Goal: Information Seeking & Learning: Learn about a topic

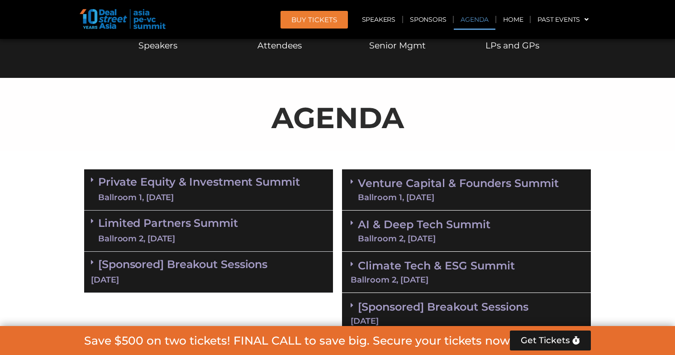
scroll to position [469, 0]
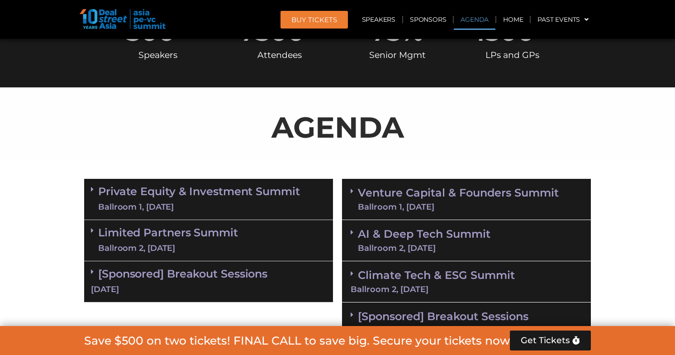
click at [193, 187] on link "Private Equity & Investment Summit Ballroom 1, [DATE]" at bounding box center [199, 198] width 202 height 27
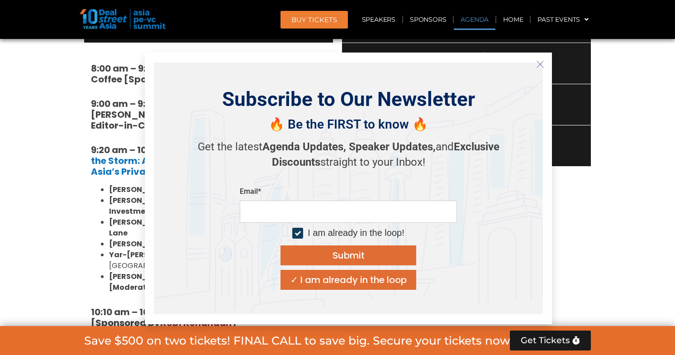
scroll to position [632, 0]
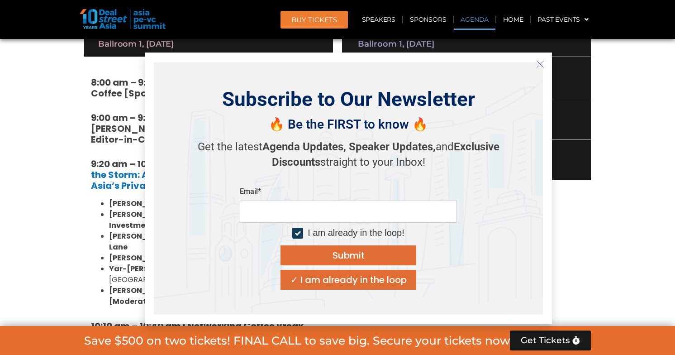
click at [102, 97] on strong "8:00 am – 9:00 am | Registration & Networking Coffee [Sponsored by [PERSON_NAME…" at bounding box center [198, 88] width 214 height 24
click at [538, 62] on line "Close" at bounding box center [540, 64] width 6 height 6
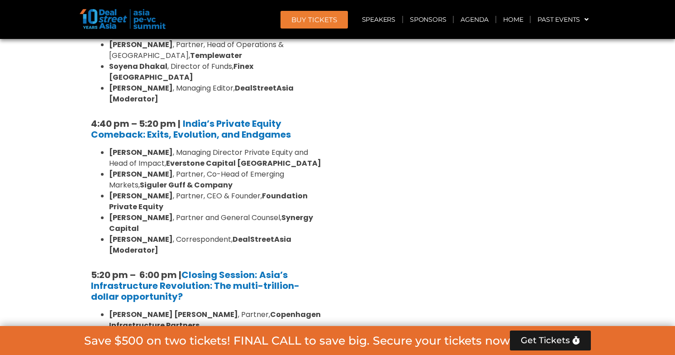
scroll to position [1736, 0]
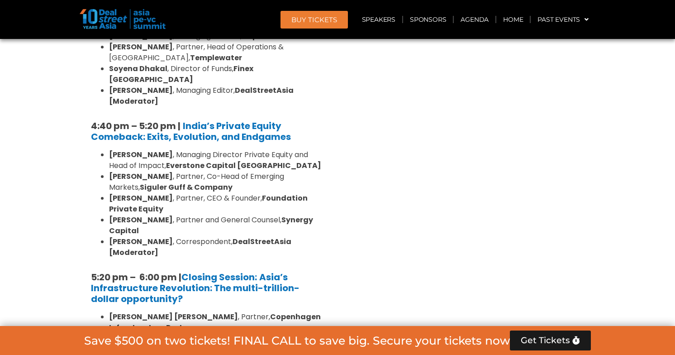
click at [253, 311] on li "[PERSON_NAME] [PERSON_NAME] , Partner, Copenhagen Infrastructure Partners" at bounding box center [217, 322] width 217 height 22
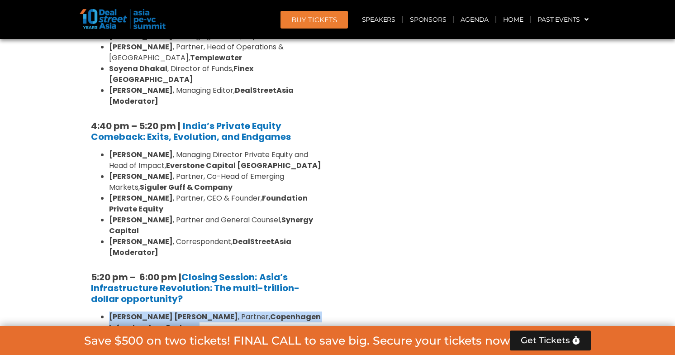
click at [242, 333] on li "[PERSON_NAME] , Head of China Renewable Infrastructure, Schroders Capital" at bounding box center [217, 344] width 217 height 22
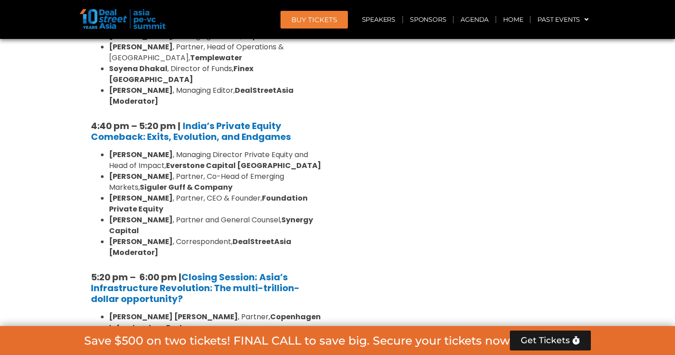
click at [242, 333] on li "[PERSON_NAME] , Head of China Renewable Infrastructure, Schroders Capital" at bounding box center [217, 344] width 217 height 22
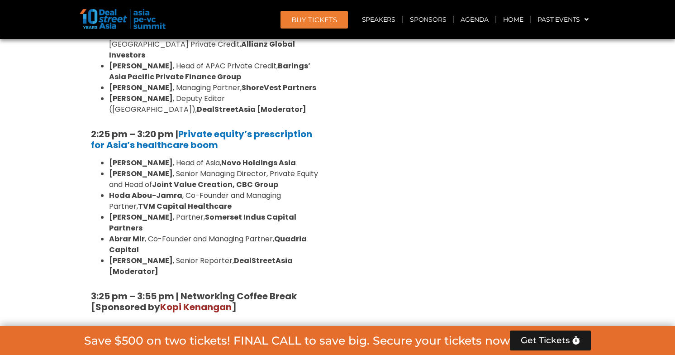
scroll to position [1386, 0]
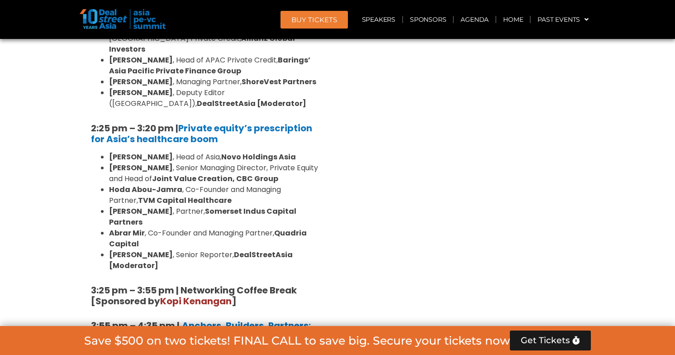
click at [256, 285] on h5 "3:25 pm – 3:55 pm | Networking Coffee Break [Sponsored by [PERSON_NAME] ]" at bounding box center [208, 296] width 235 height 22
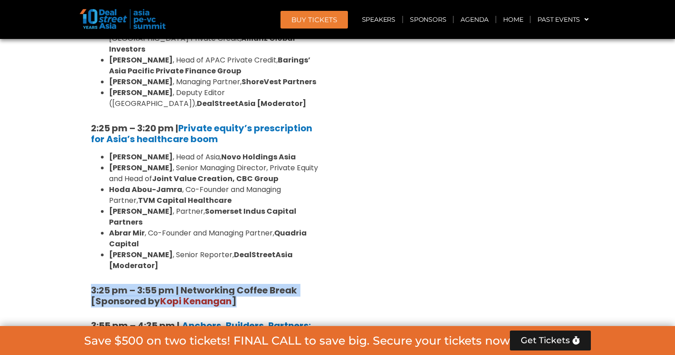
click at [273, 284] on strong "3:25 pm – 3:55 pm | Networking Coffee Break [Sponsored by [PERSON_NAME] ]" at bounding box center [195, 296] width 208 height 24
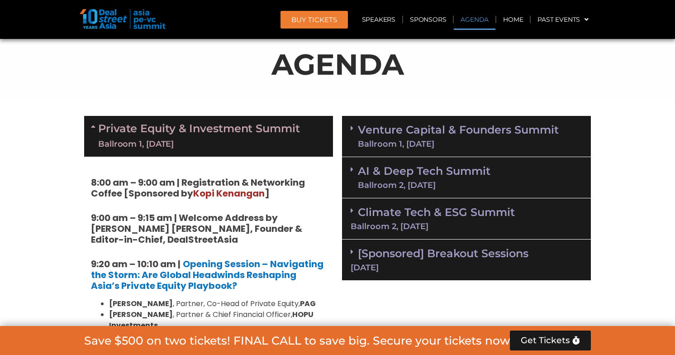
scroll to position [581, 0]
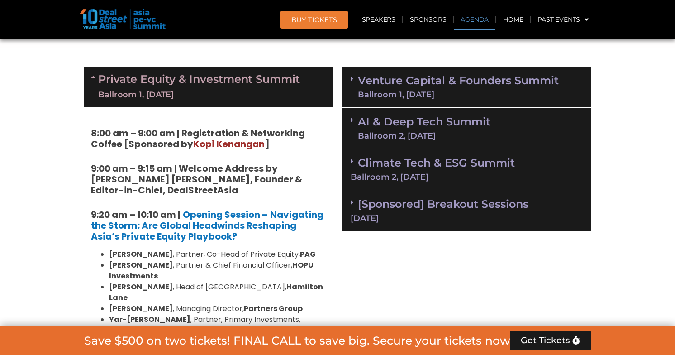
click at [257, 173] on strong "9:00 am – 9:15 am | Welcome Address by [PERSON_NAME] [PERSON_NAME], Founder & E…" at bounding box center [196, 179] width 211 height 34
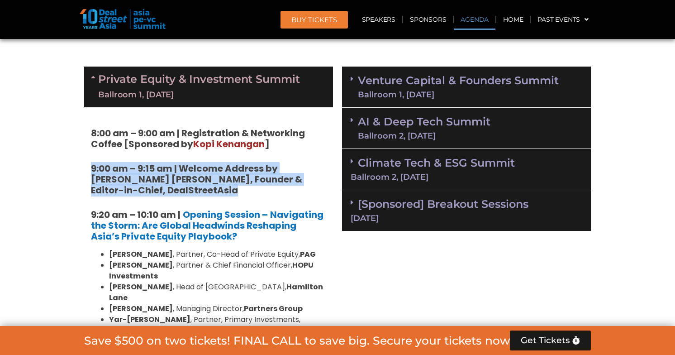
click at [247, 180] on strong "9:00 am – 9:15 am | Welcome Address by [PERSON_NAME] [PERSON_NAME], Founder & E…" at bounding box center [196, 179] width 211 height 34
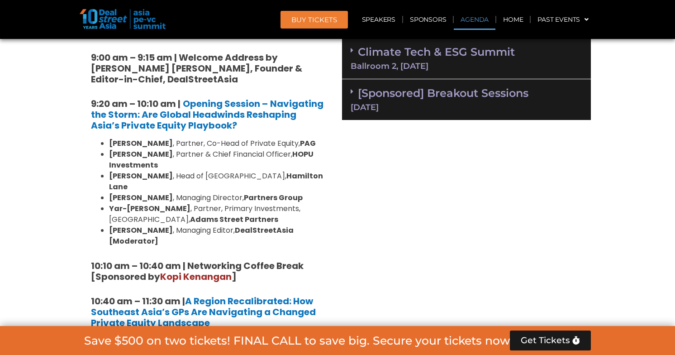
scroll to position [685, 0]
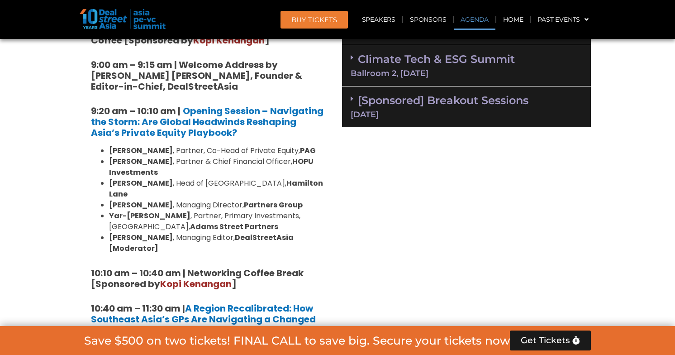
click at [262, 153] on li "[PERSON_NAME] , Partner, Co-Head of Private Equity, PAG" at bounding box center [217, 150] width 217 height 11
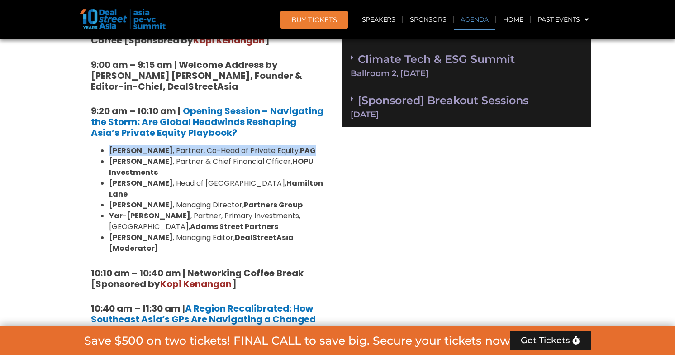
click at [245, 159] on li "[PERSON_NAME] , Partner & Chief Financial Officer, HOPU Investments" at bounding box center [217, 167] width 217 height 22
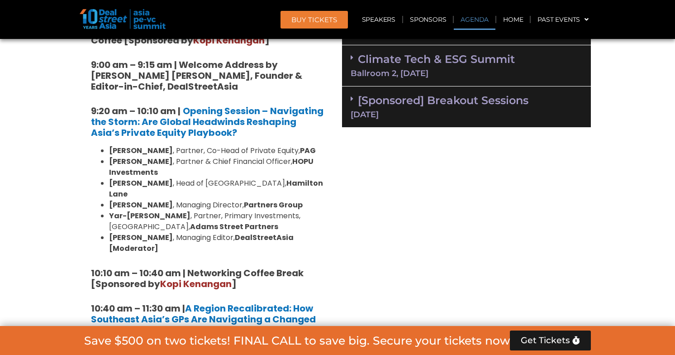
click at [245, 159] on li "[PERSON_NAME] , Partner & Chief Financial Officer, HOPU Investments" at bounding box center [217, 167] width 217 height 22
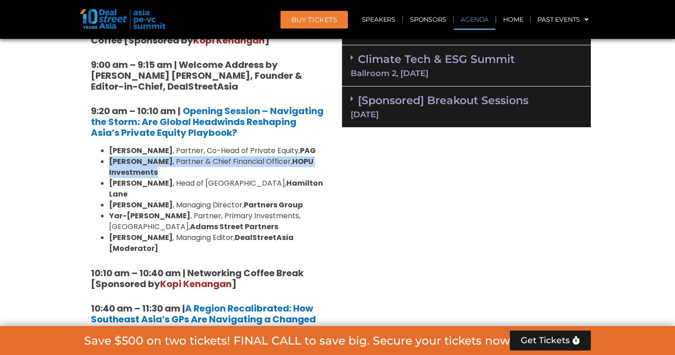
click at [239, 161] on li "[PERSON_NAME] , Partner & Chief Financial Officer, HOPU Investments" at bounding box center [217, 167] width 217 height 22
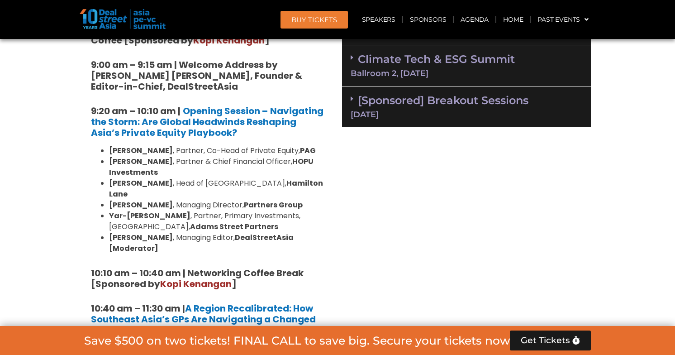
scroll to position [728, 0]
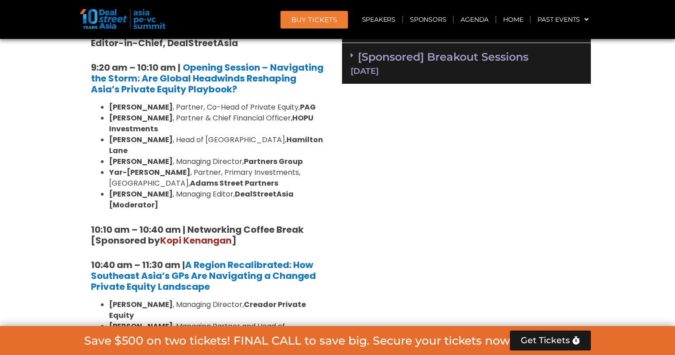
click at [242, 137] on li "[PERSON_NAME] , Head of [GEOGRAPHIC_DATA], [PERSON_NAME]" at bounding box center [217, 145] width 217 height 22
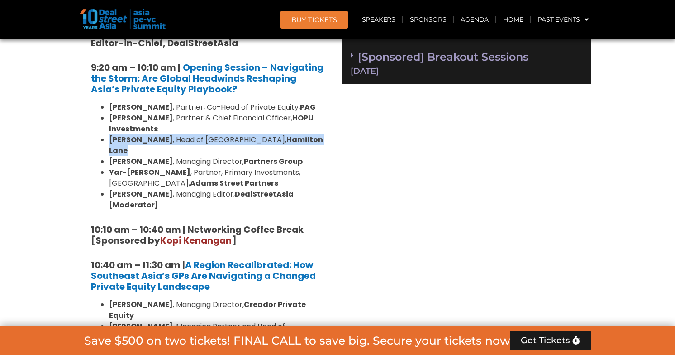
click at [244, 156] on strong "Partners Group" at bounding box center [273, 161] width 59 height 10
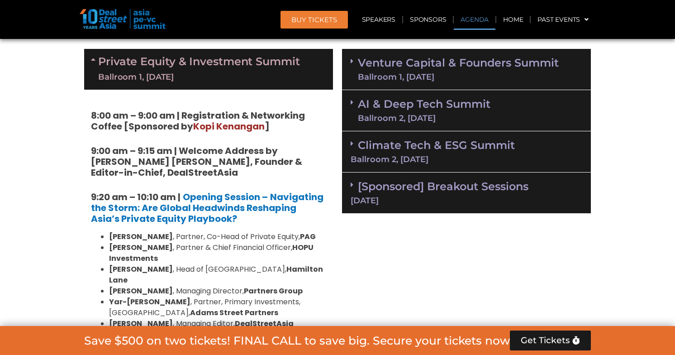
scroll to position [558, 0]
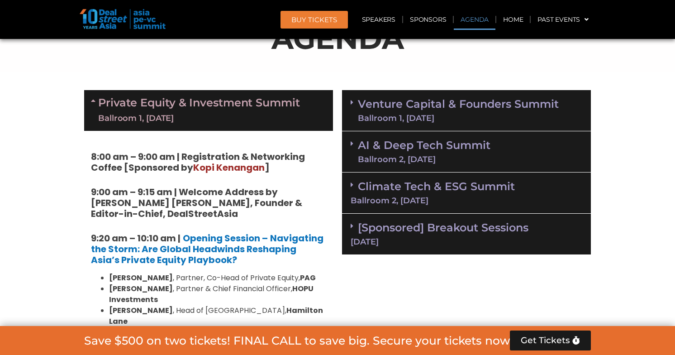
click at [415, 186] on link "Climate Tech & ESG Summit Ballroom 2, [DATE]" at bounding box center [467, 192] width 232 height 25
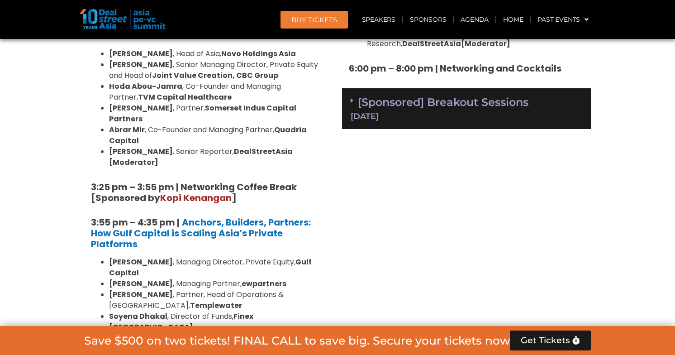
scroll to position [1368, 0]
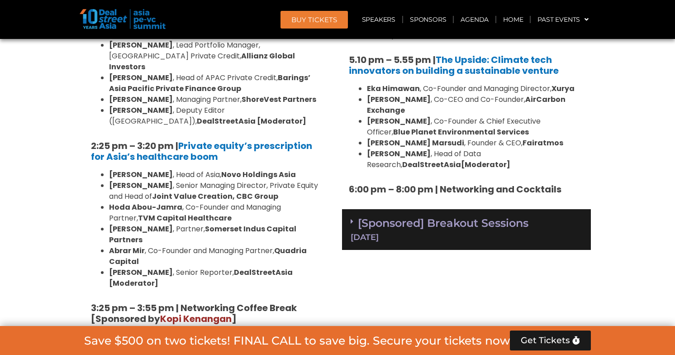
click at [385, 209] on div "[Sponsored] Breakout Sessions [DATE]" at bounding box center [466, 229] width 249 height 41
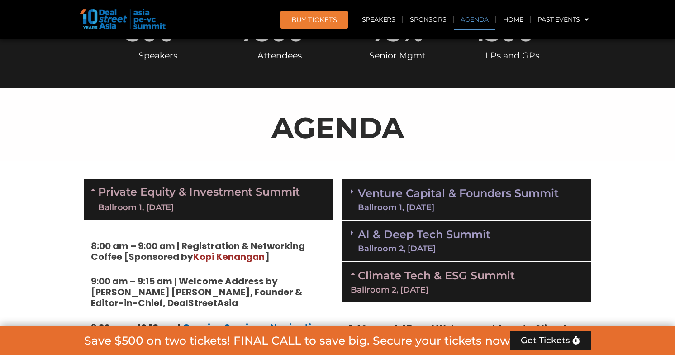
scroll to position [467, 0]
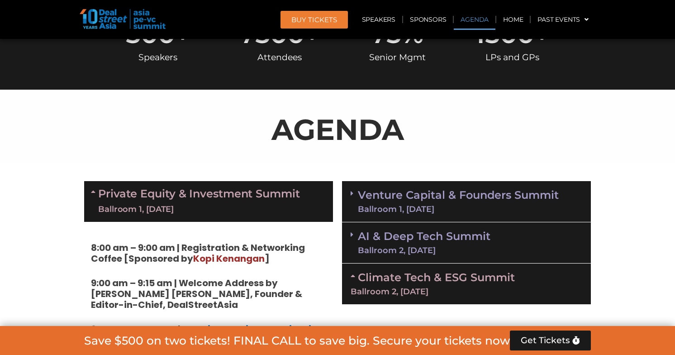
click at [392, 199] on link "Venture Capital & Founders​ Summit Ballroom 1, [DATE]" at bounding box center [458, 202] width 201 height 24
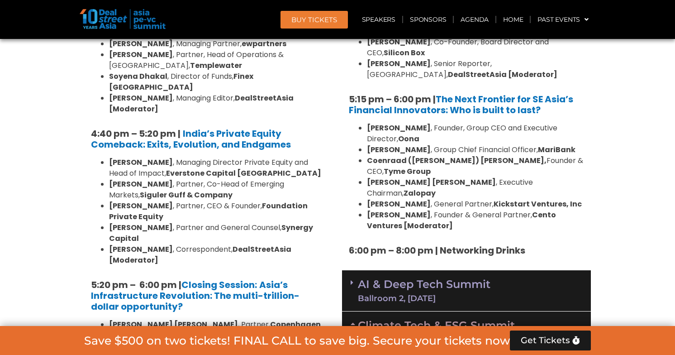
scroll to position [1770, 0]
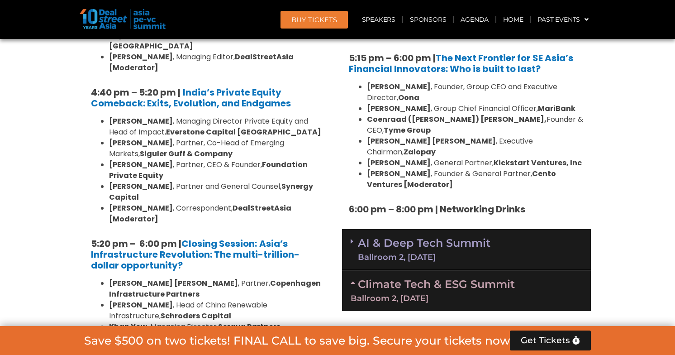
click at [404, 237] on link "AI & Deep Tech Summit Ballroom 2, [DATE]" at bounding box center [424, 249] width 133 height 24
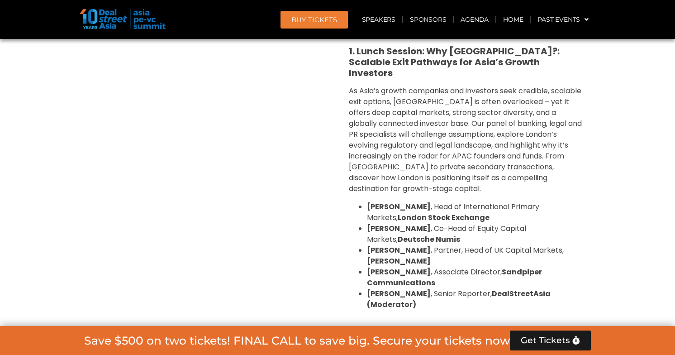
scroll to position [3349, 0]
